Goal: Communication & Community: Share content

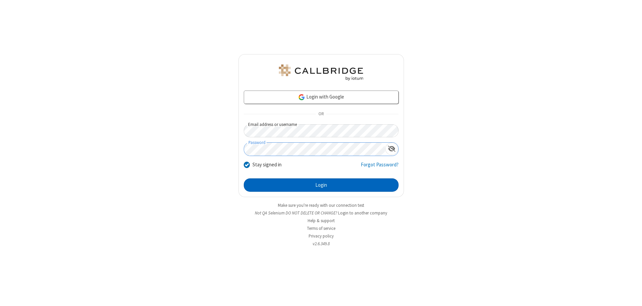
click at [321, 185] on button "Login" at bounding box center [321, 185] width 155 height 13
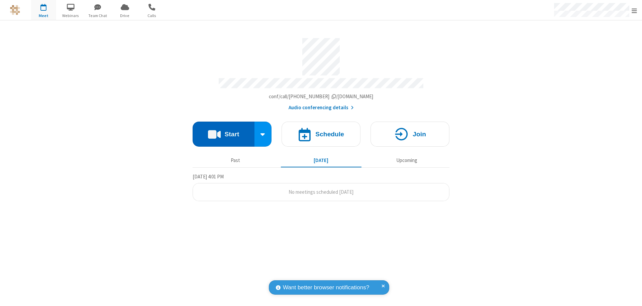
click at [223, 131] on button "Start" at bounding box center [224, 134] width 62 height 25
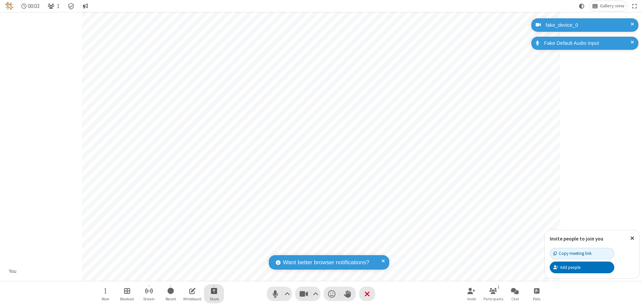
click at [214, 291] on span "Start sharing" at bounding box center [214, 291] width 6 height 8
click at [187, 275] on span "Share my screen" at bounding box center [187, 275] width 8 height 6
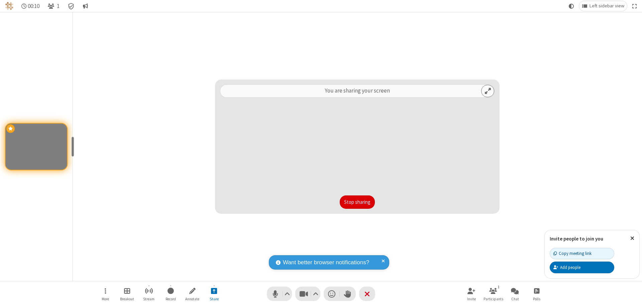
click at [357, 202] on button "Stop sharing" at bounding box center [357, 202] width 35 height 13
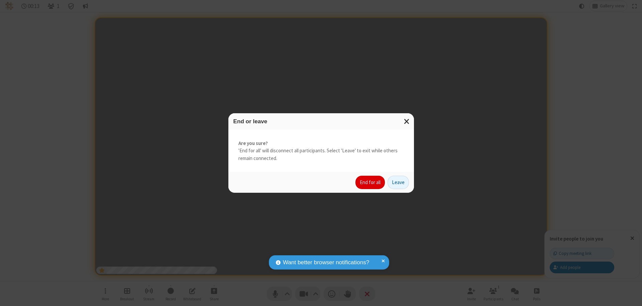
click at [370, 183] on button "End for all" at bounding box center [369, 182] width 29 height 13
